Goal: Navigation & Orientation: Find specific page/section

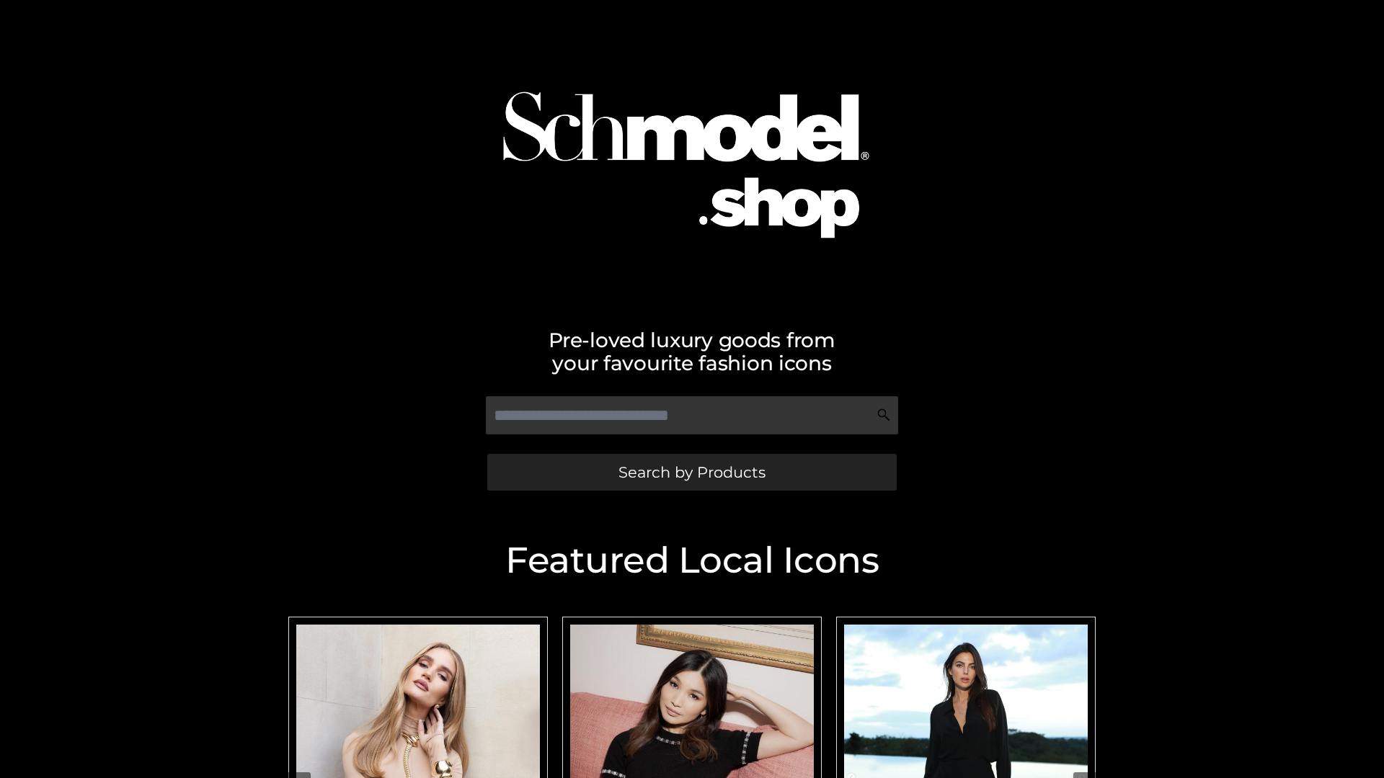
click at [691, 472] on span "Search by Products" at bounding box center [691, 472] width 147 height 15
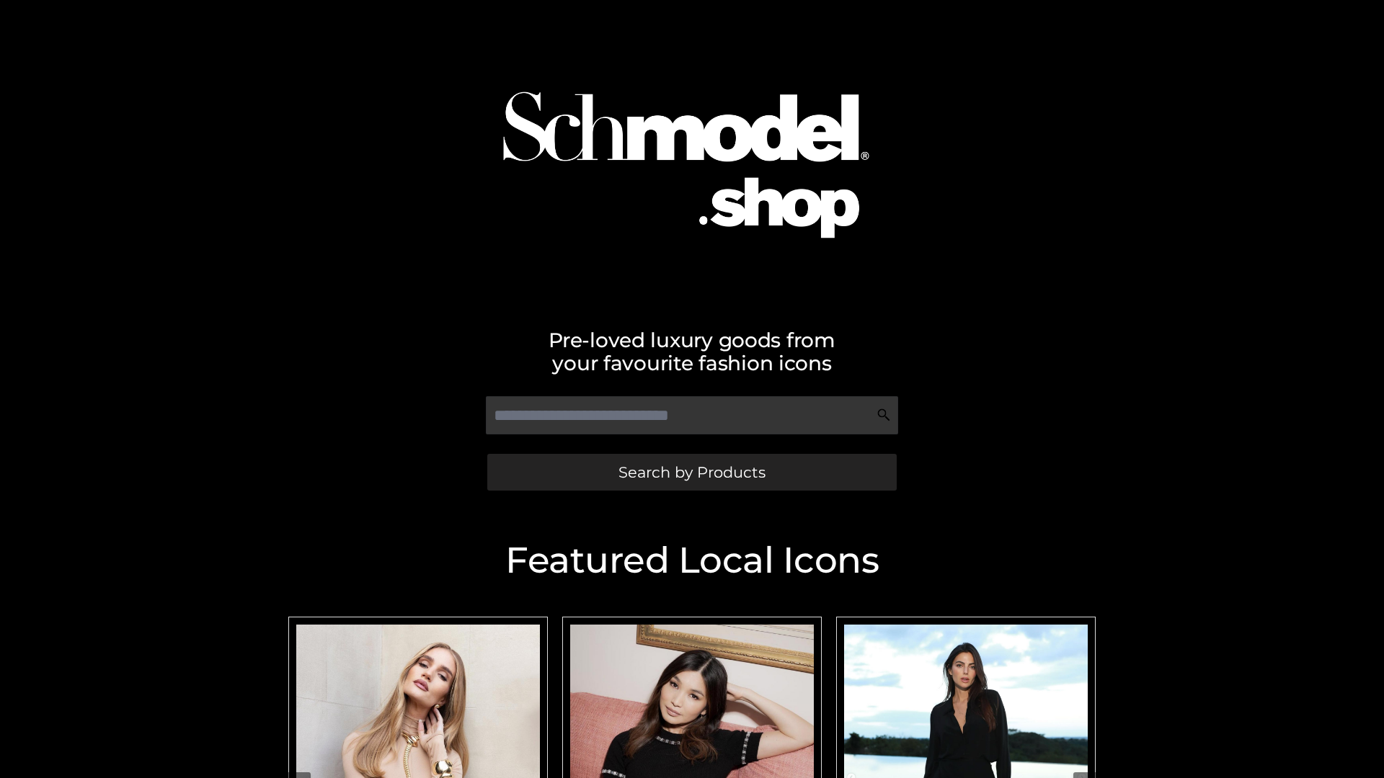
click at [691, 472] on span "Search by Products" at bounding box center [691, 472] width 147 height 15
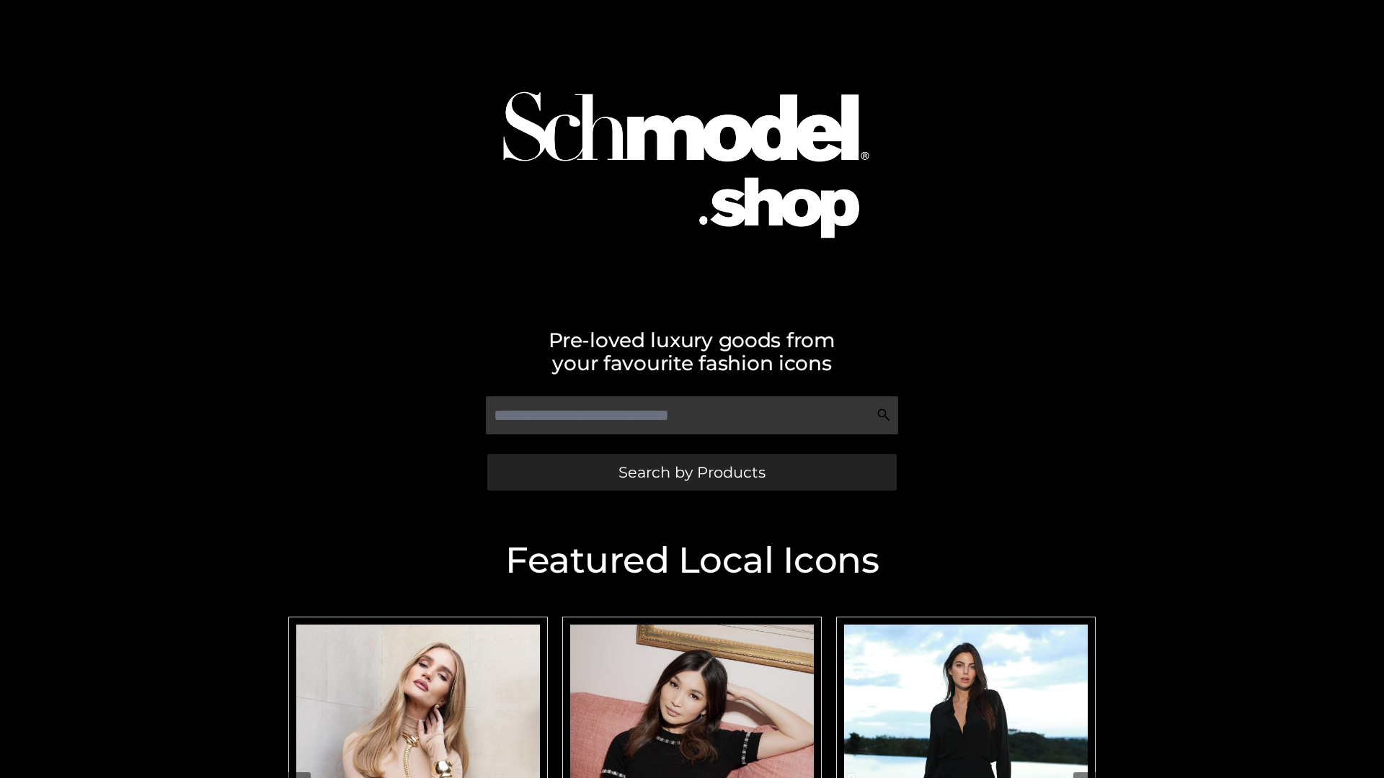
click at [691, 472] on span "Search by Products" at bounding box center [691, 472] width 147 height 15
